Goal: Task Accomplishment & Management: Use online tool/utility

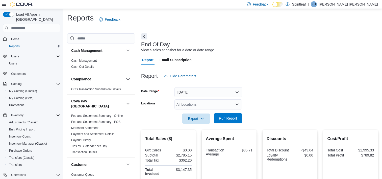
scroll to position [76, 0]
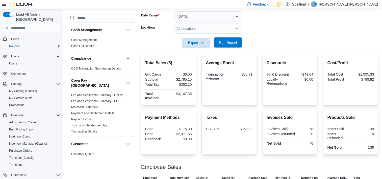
click at [234, 42] on span "Run Report" at bounding box center [228, 42] width 18 height 5
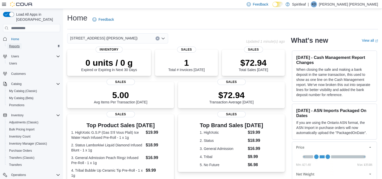
click at [15, 44] on span "Reports" at bounding box center [14, 46] width 11 height 4
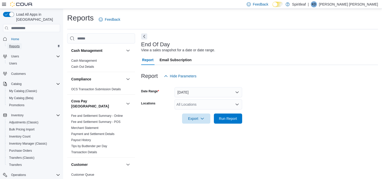
scroll to position [3, 0]
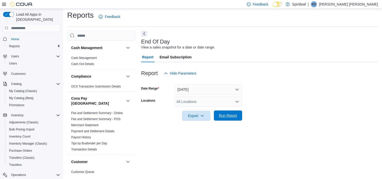
click at [225, 118] on span "Run Report" at bounding box center [228, 115] width 22 height 10
